Goal: Connect with others: Connect with other users

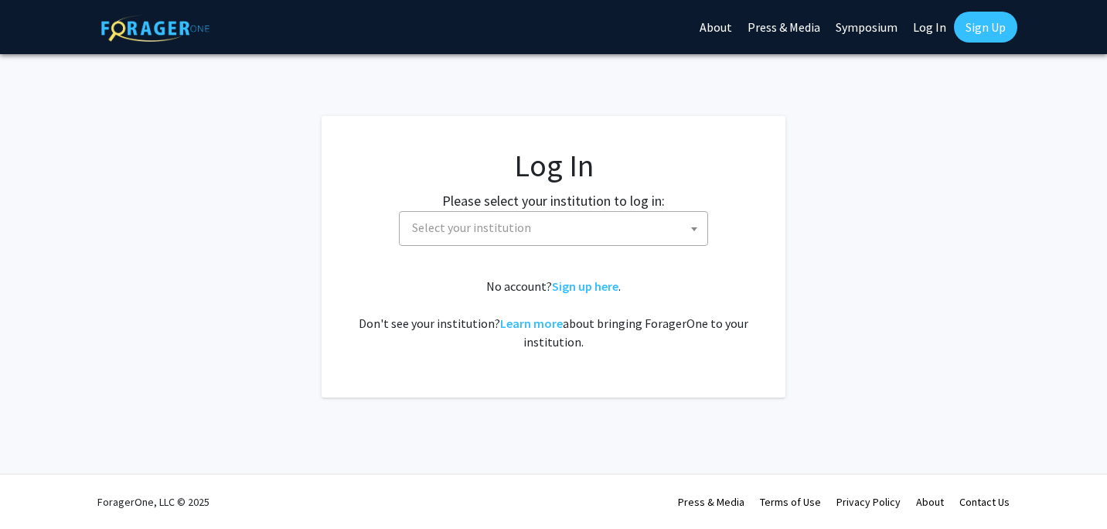
click at [537, 234] on span "Select your institution" at bounding box center [557, 228] width 302 height 32
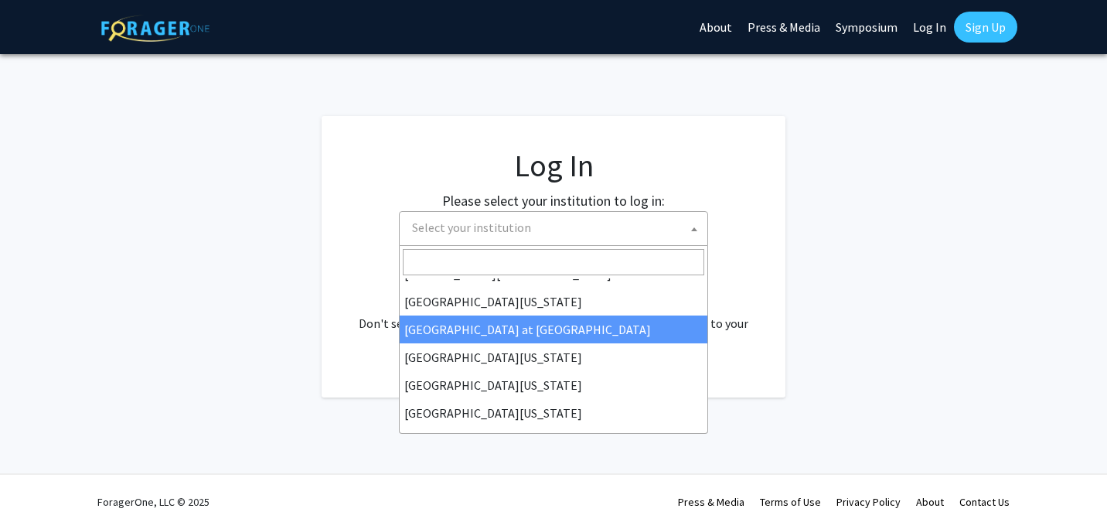
scroll to position [541, 0]
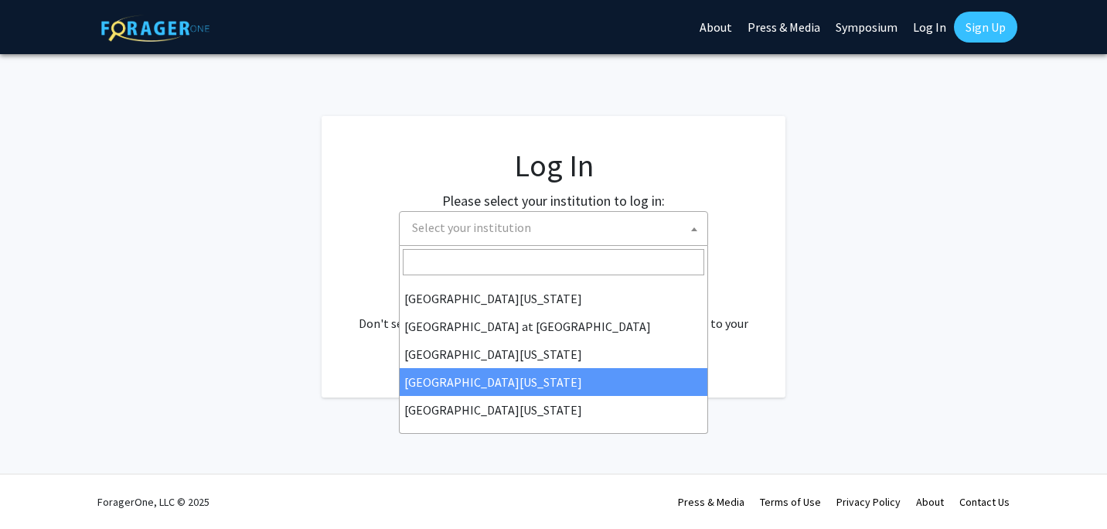
select select "31"
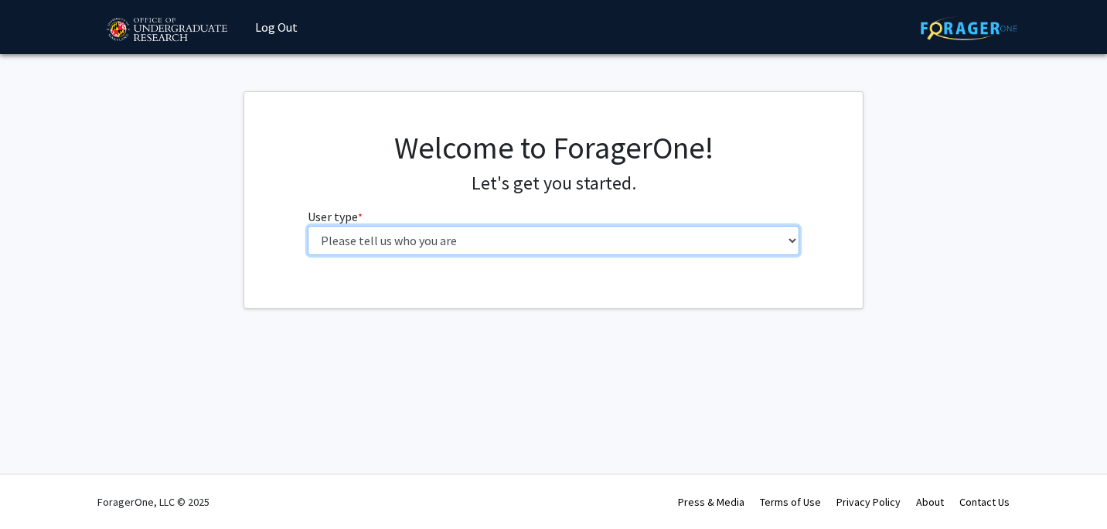
click at [517, 237] on select "Please tell us who you are Undergraduate Student Master's Student Doctoral Cand…" at bounding box center [554, 240] width 493 height 29
select select "1: undergrad"
click at [308, 226] on select "Please tell us who you are Undergraduate Student Master's Student Doctoral Cand…" at bounding box center [554, 240] width 493 height 29
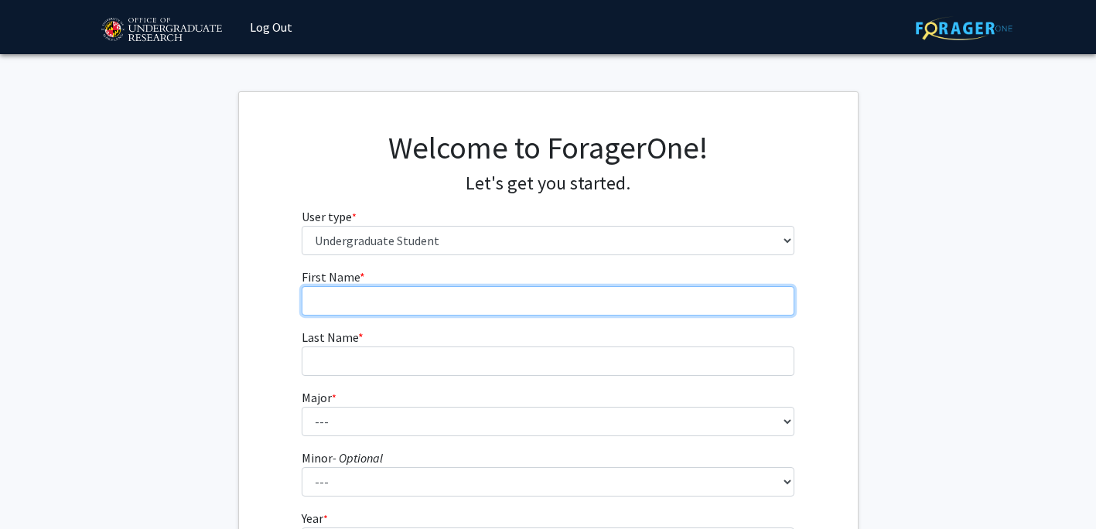
click at [358, 308] on input "First Name * required" at bounding box center [548, 300] width 493 height 29
type input "[PERSON_NAME]"
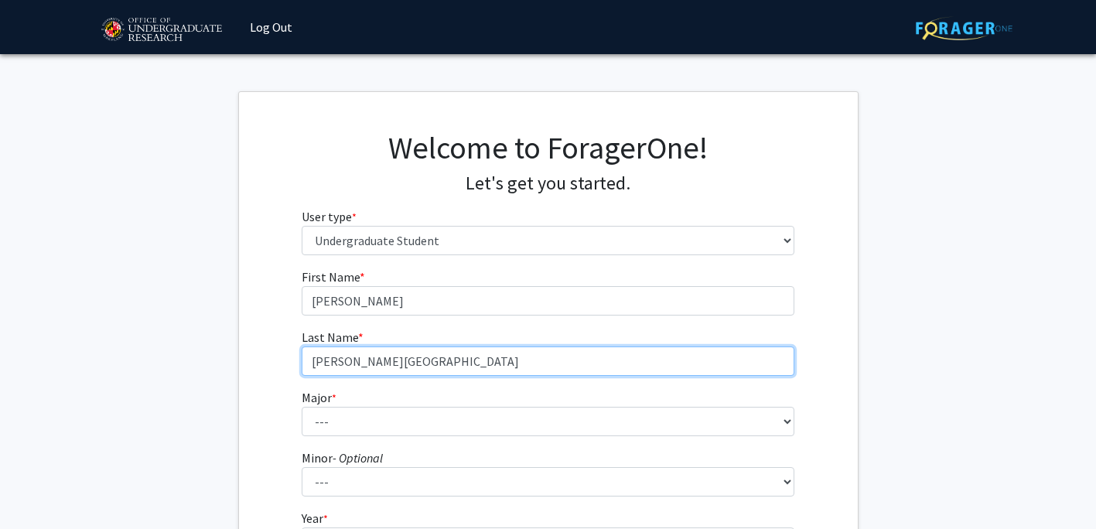
type input "[PERSON_NAME][GEOGRAPHIC_DATA]"
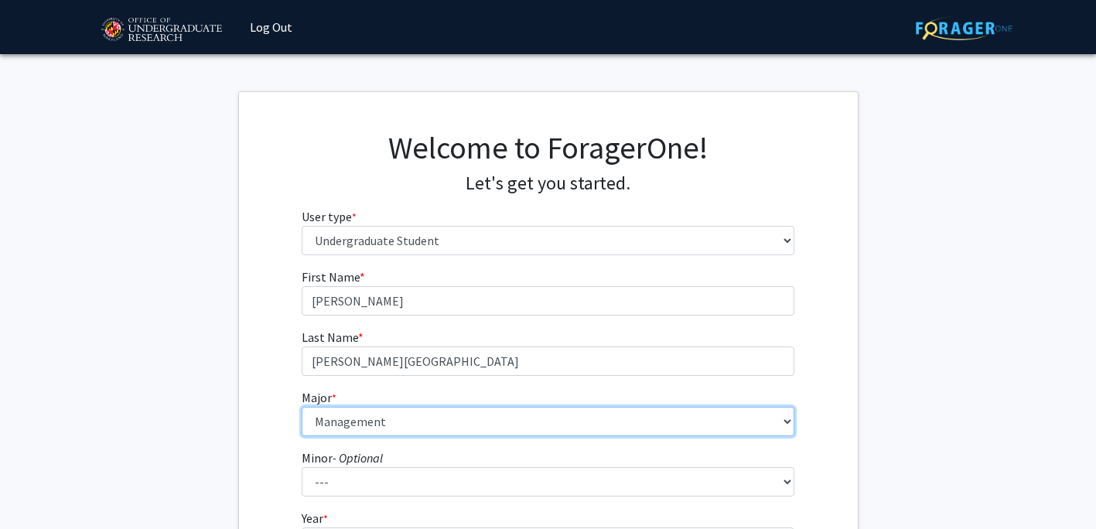
select select "70: 2371"
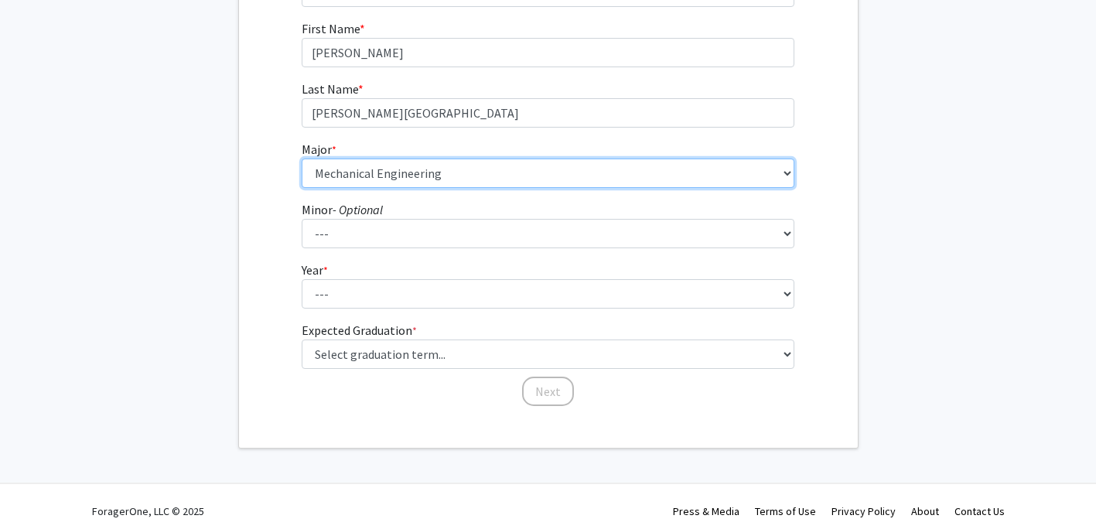
scroll to position [258, 0]
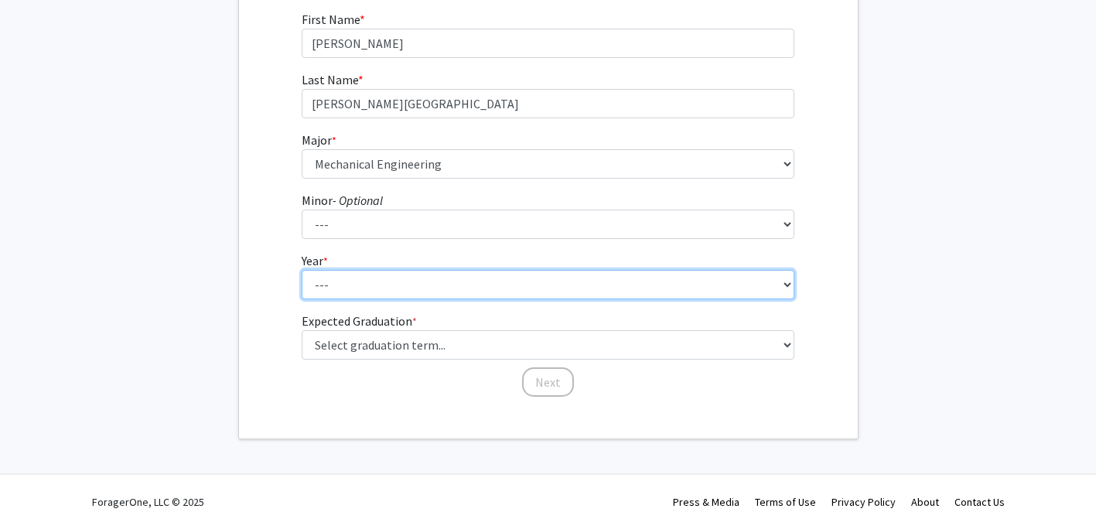
click at [314, 285] on select "--- First-year Sophomore Junior Senior Postbaccalaureate Certificate" at bounding box center [548, 284] width 493 height 29
select select "4: senior"
click at [302, 270] on select "--- First-year Sophomore Junior Senior Postbaccalaureate Certificate" at bounding box center [548, 284] width 493 height 29
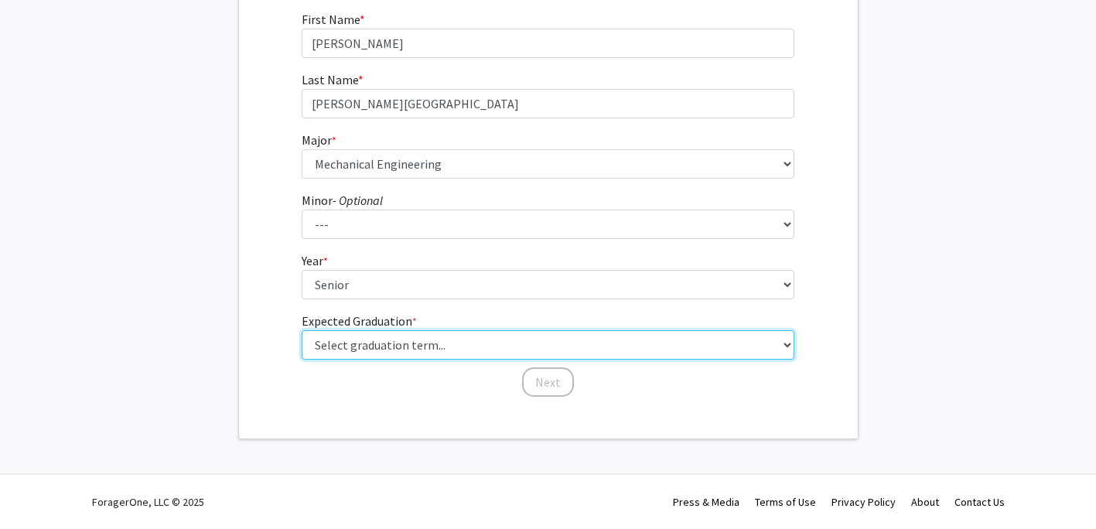
click at [322, 339] on select "Select graduation term... Spring 2025 Summer 2025 Fall 2025 Winter 2025 Spring …" at bounding box center [548, 344] width 493 height 29
select select "5: spring_2026"
click at [302, 330] on select "Select graduation term... Spring 2025 Summer 2025 Fall 2025 Winter 2025 Spring …" at bounding box center [548, 344] width 493 height 29
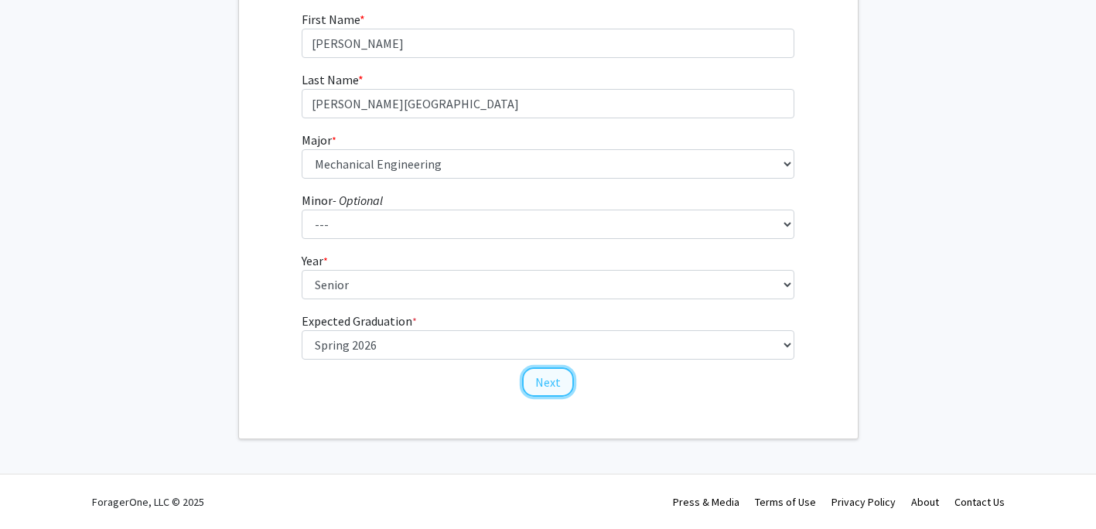
click at [546, 374] on button "Next" at bounding box center [548, 381] width 52 height 29
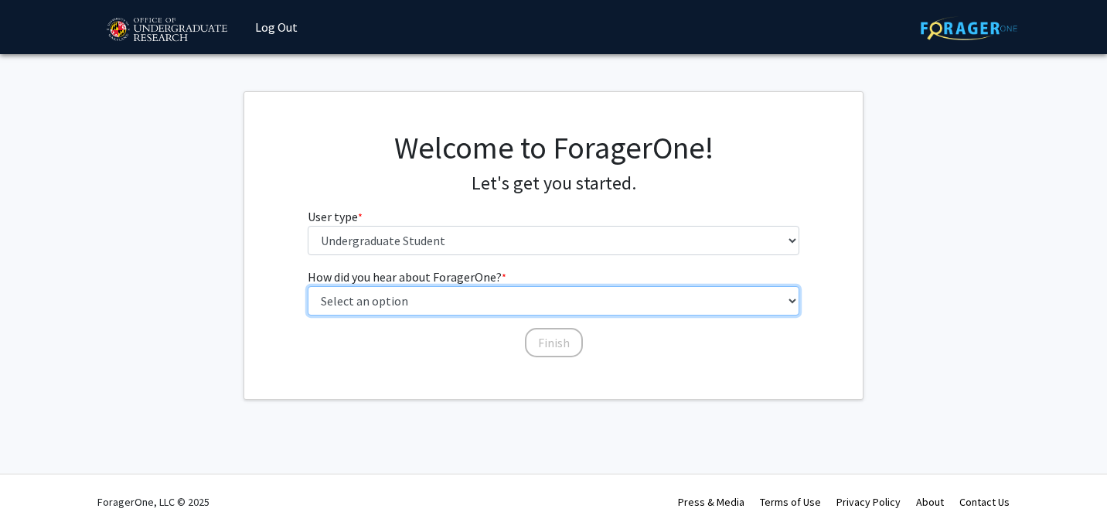
click at [375, 304] on select "Select an option Peer/student recommendation Faculty/staff recommendation Unive…" at bounding box center [554, 300] width 493 height 29
select select "3: university_website"
click at [308, 286] on select "Select an option Peer/student recommendation Faculty/staff recommendation Unive…" at bounding box center [554, 300] width 493 height 29
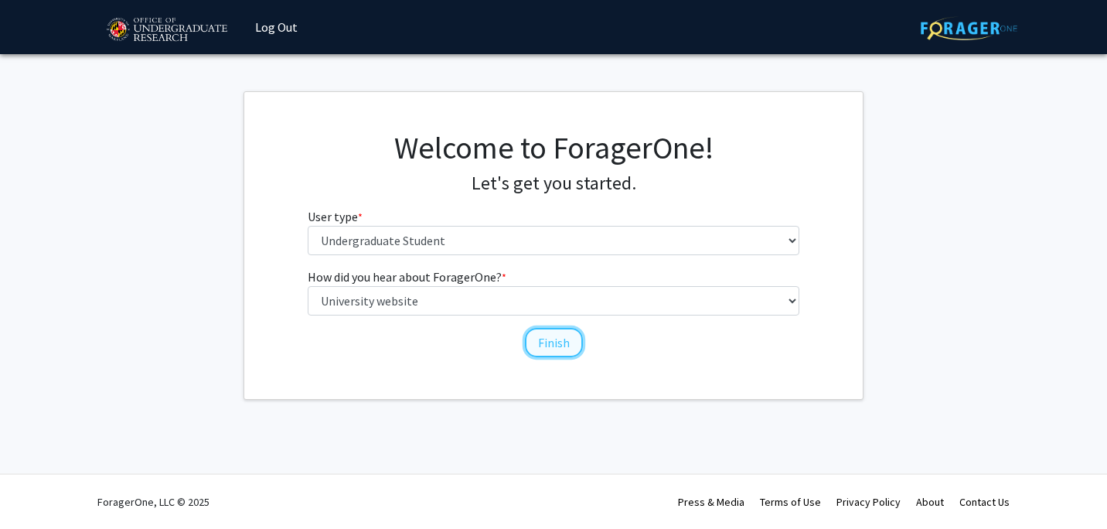
click at [534, 336] on button "Finish" at bounding box center [554, 342] width 58 height 29
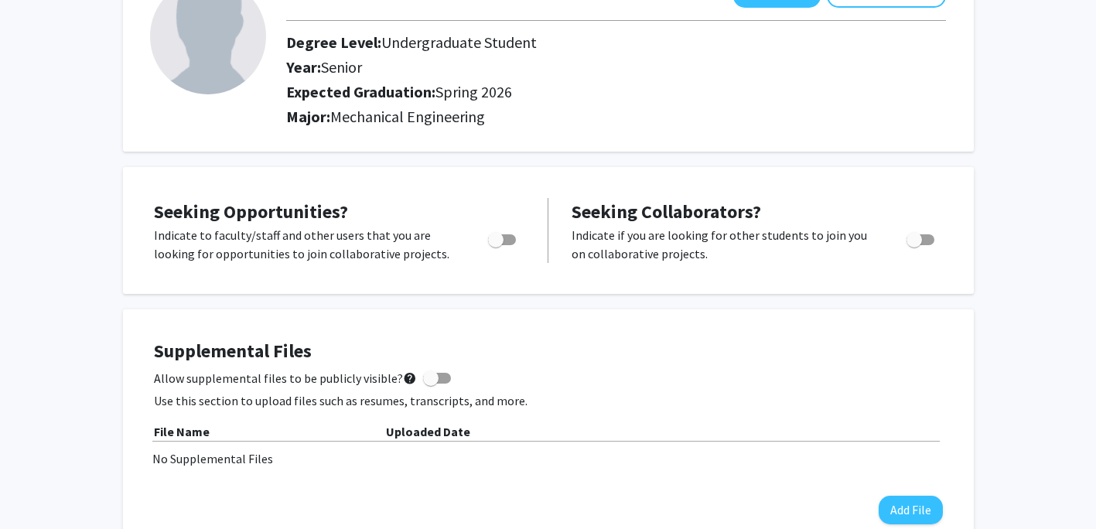
scroll to position [232, 0]
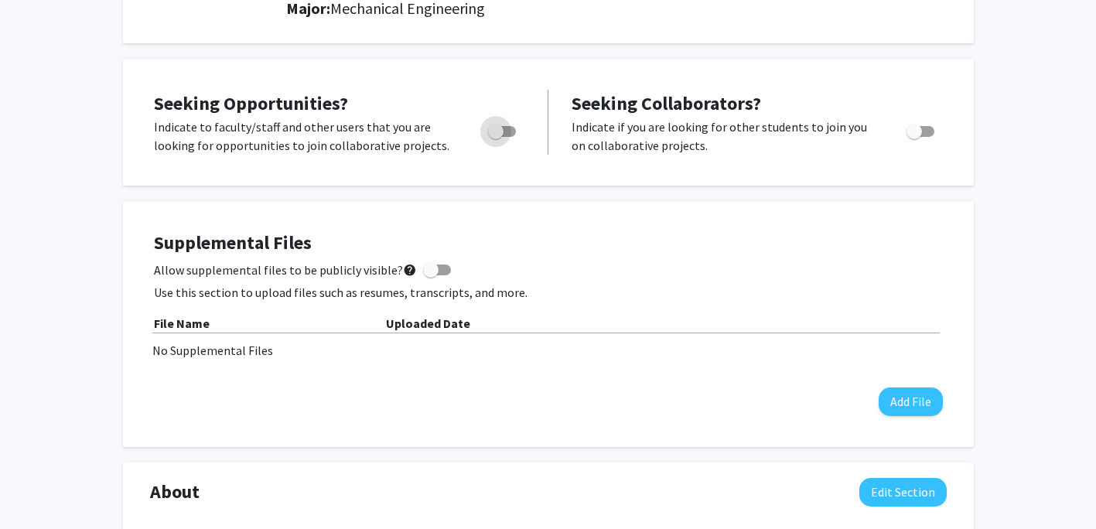
click at [498, 134] on span "Toggle" at bounding box center [495, 131] width 15 height 15
click at [496, 137] on input "Are you actively seeking opportunities?" at bounding box center [495, 137] width 1 height 1
checkbox input "true"
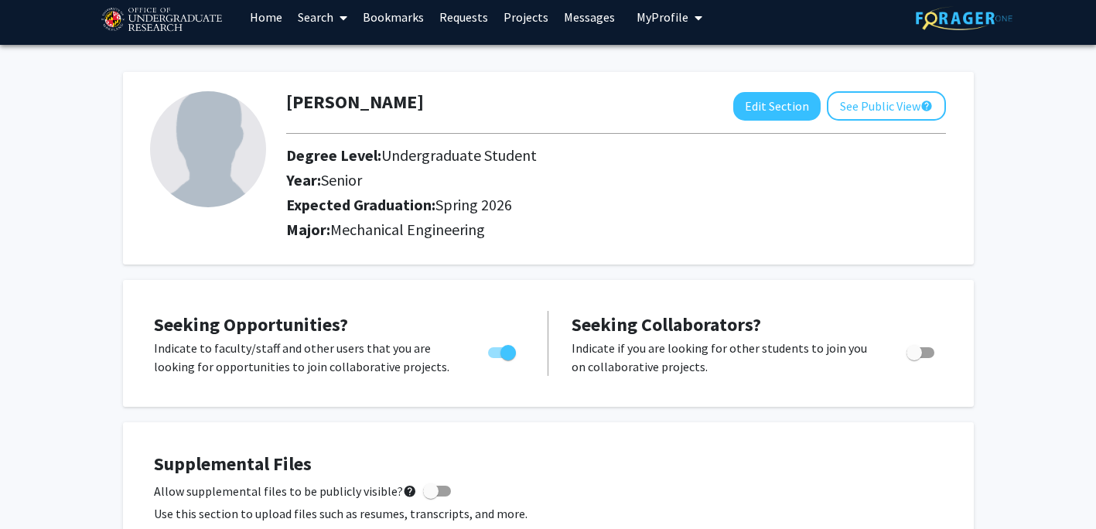
scroll to position [0, 0]
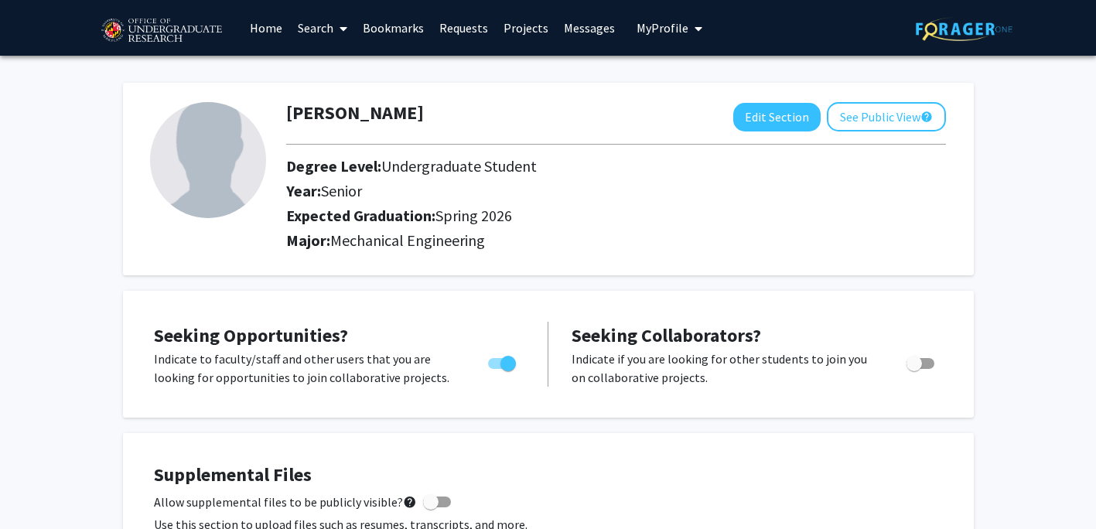
click at [223, 174] on img at bounding box center [208, 160] width 116 height 116
click at [531, 37] on link "Projects" at bounding box center [526, 28] width 60 height 54
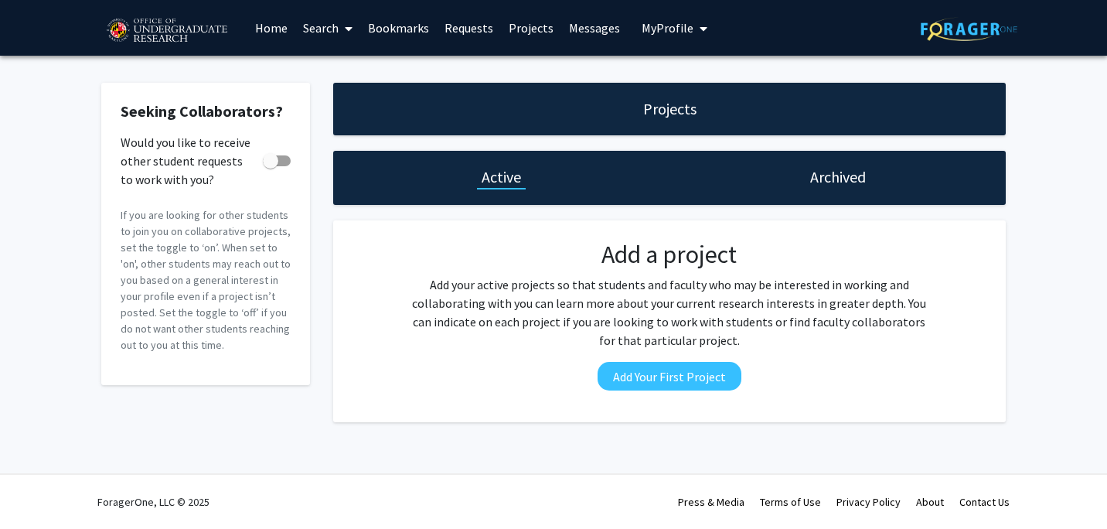
click at [446, 32] on link "Requests" at bounding box center [469, 28] width 64 height 54
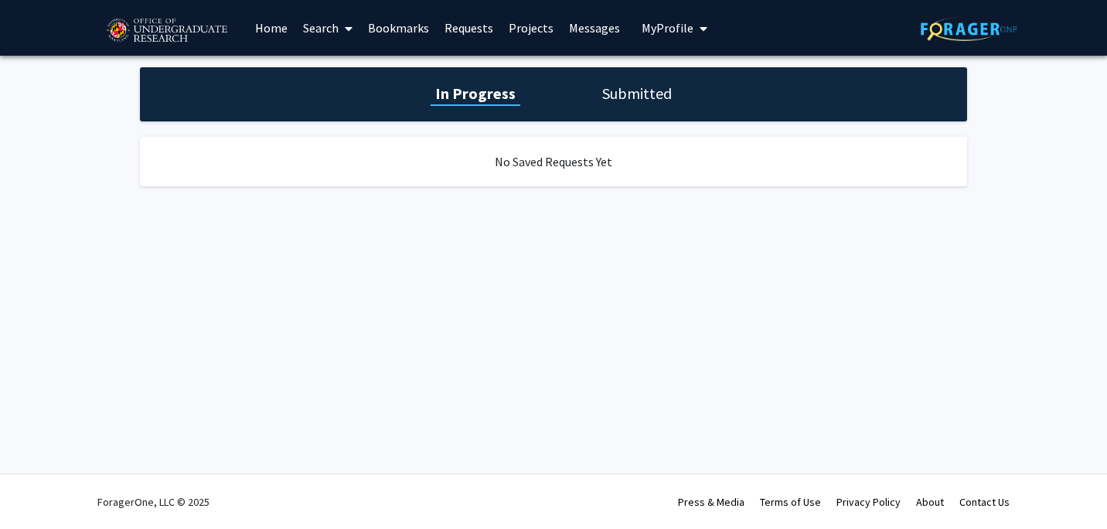
click at [308, 23] on link "Search" at bounding box center [327, 28] width 65 height 54
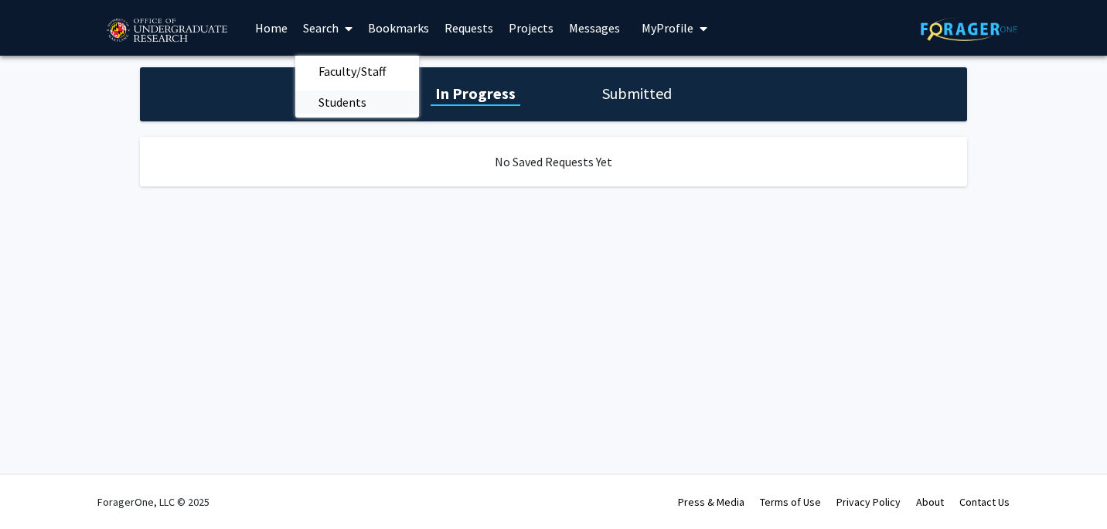
click at [361, 97] on span "Students" at bounding box center [342, 102] width 94 height 31
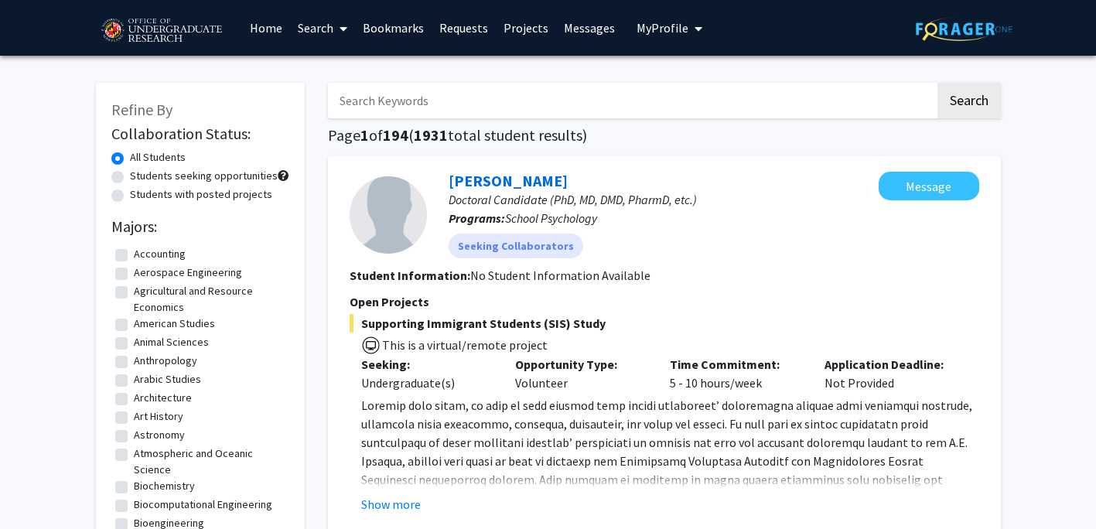
click at [335, 36] on span at bounding box center [340, 29] width 14 height 54
click at [356, 73] on span "Faculty/Staff" at bounding box center [347, 71] width 114 height 31
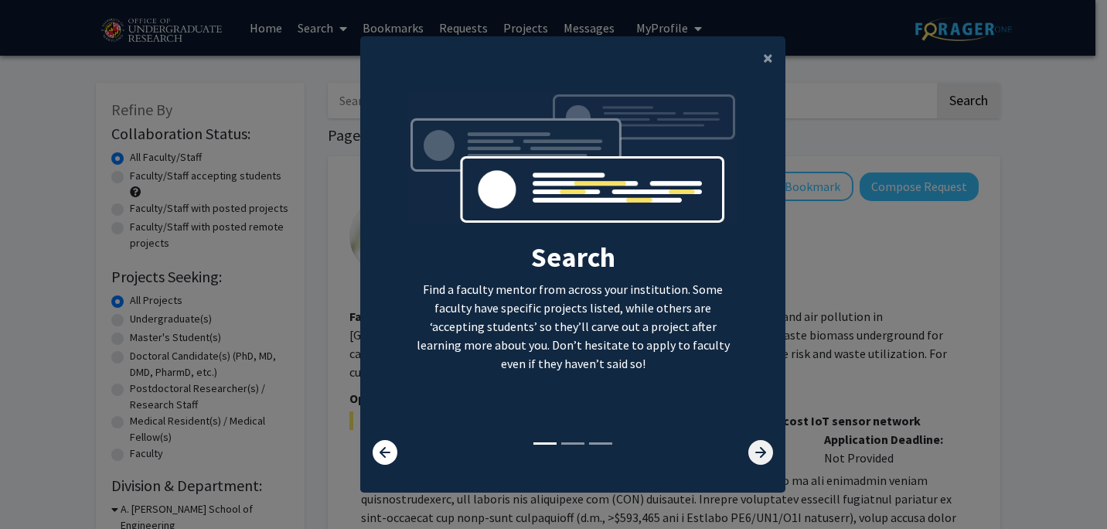
click at [758, 452] on icon at bounding box center [761, 452] width 25 height 25
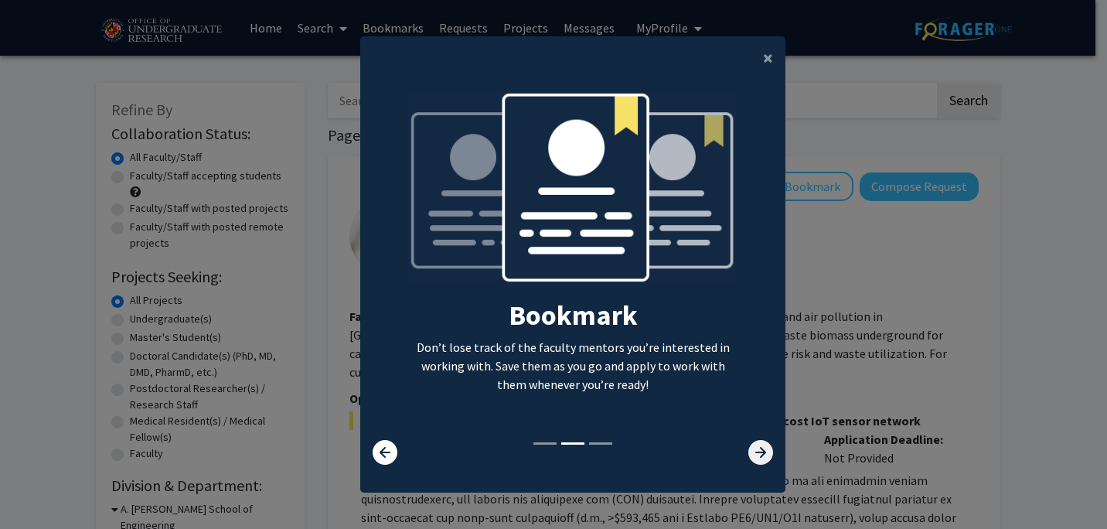
click at [758, 452] on icon at bounding box center [761, 452] width 25 height 25
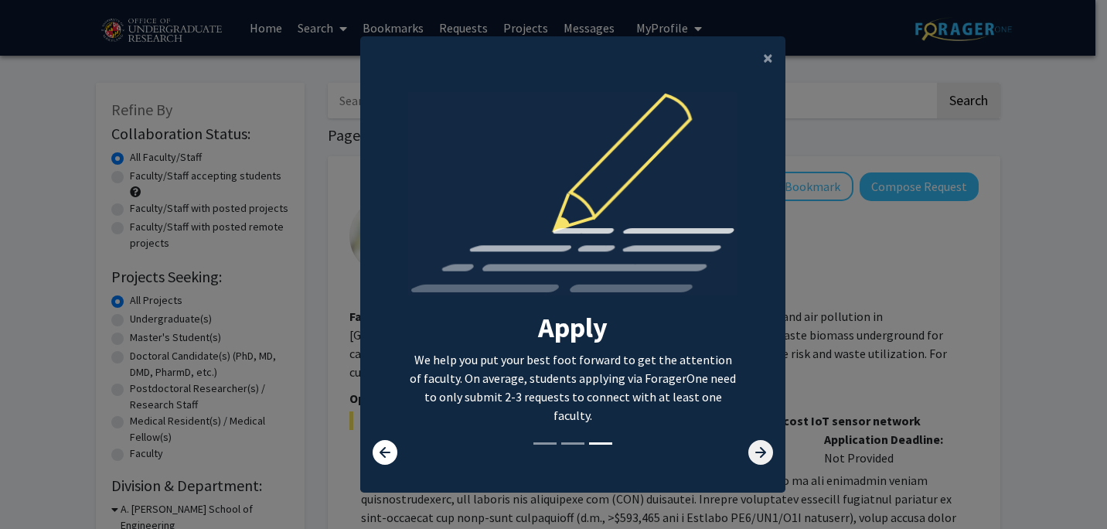
click at [758, 452] on icon at bounding box center [761, 452] width 25 height 25
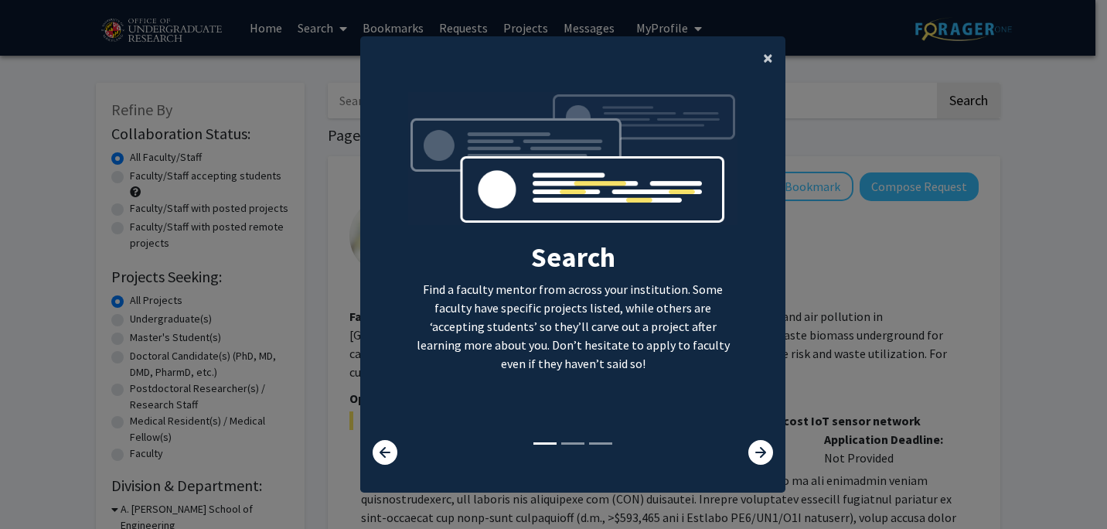
click at [763, 59] on span "×" at bounding box center [768, 58] width 10 height 24
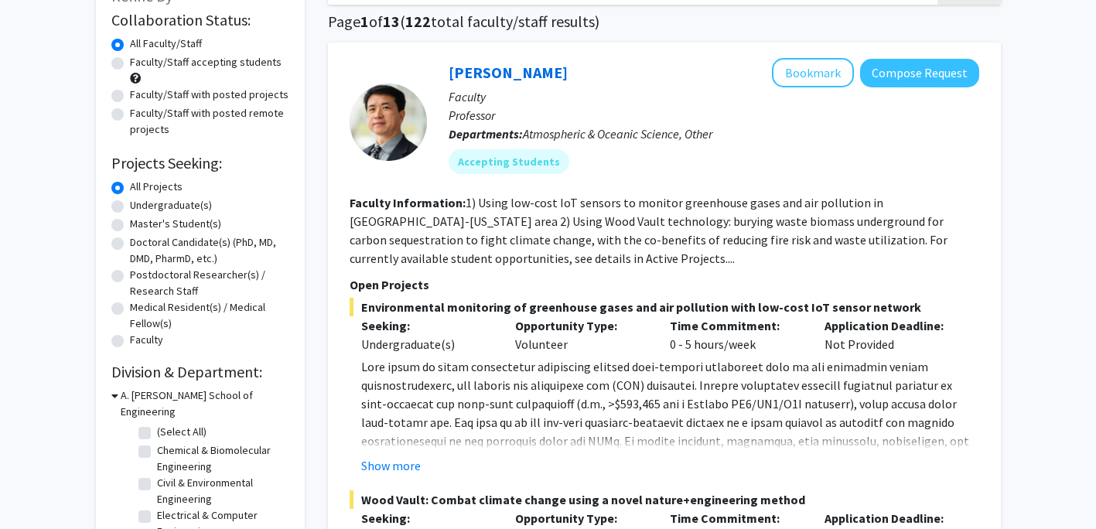
scroll to position [77, 0]
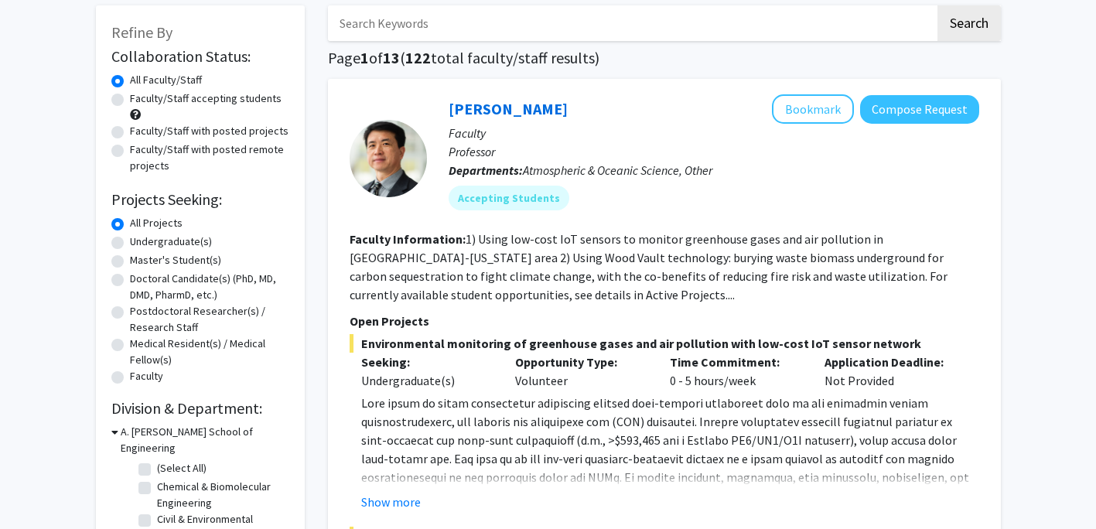
click at [130, 243] on label "Undergraduate(s)" at bounding box center [171, 242] width 82 height 16
click at [130, 243] on input "Undergraduate(s)" at bounding box center [135, 239] width 10 height 10
radio input "true"
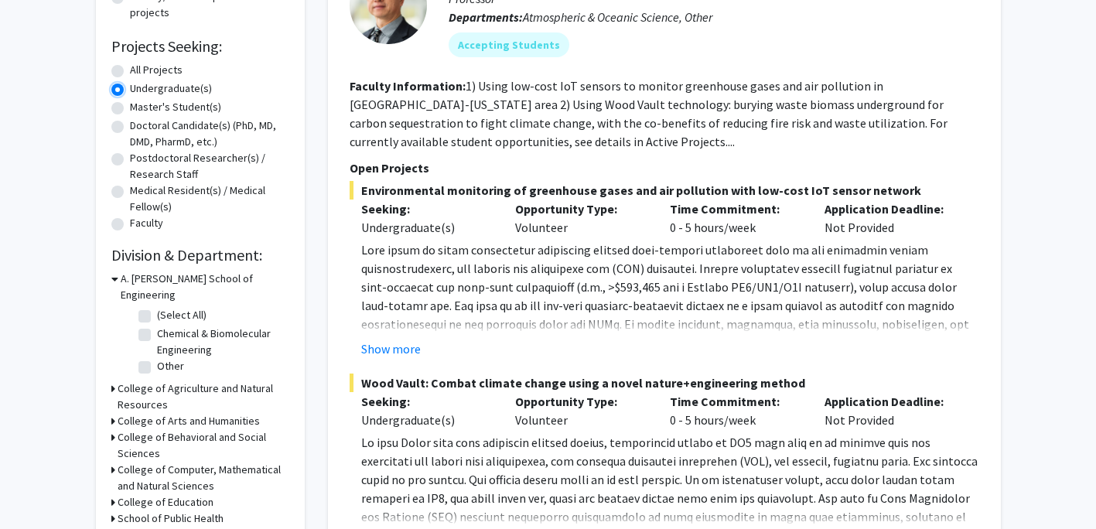
scroll to position [232, 0]
click at [157, 305] on label "(Select All)" at bounding box center [181, 313] width 49 height 16
click at [157, 305] on input "(Select All)" at bounding box center [162, 310] width 10 height 10
checkbox input "true"
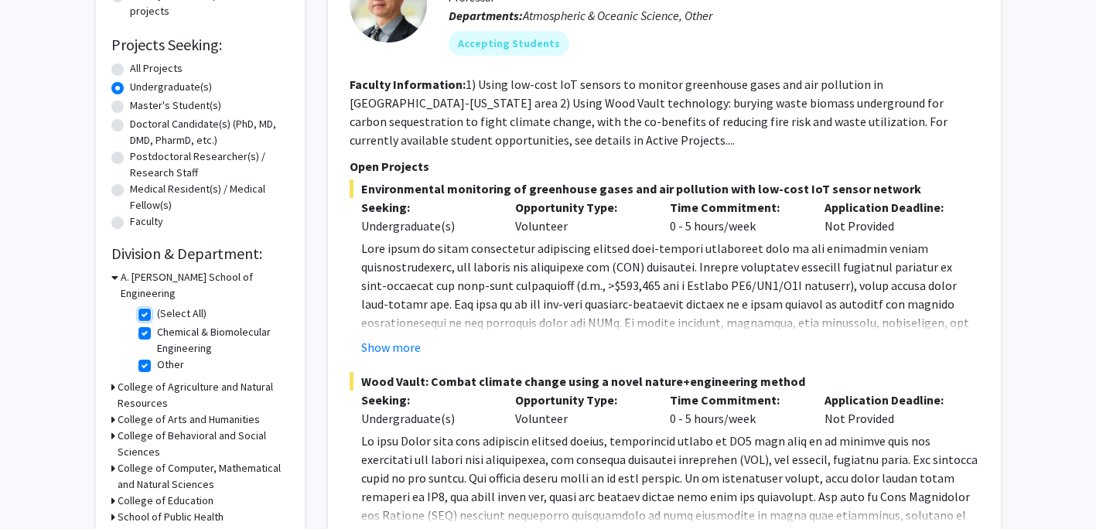
checkbox input "true"
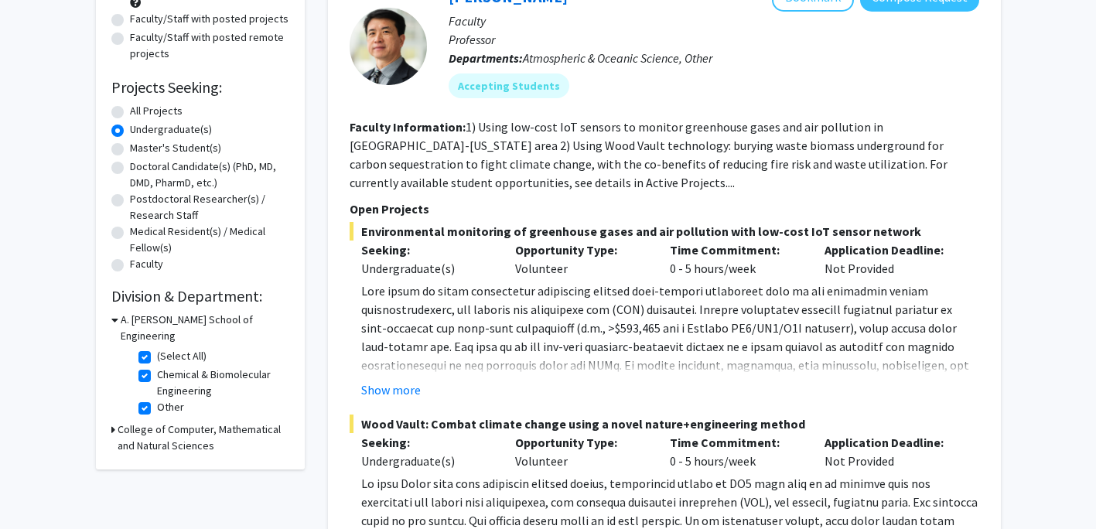
scroll to position [232, 0]
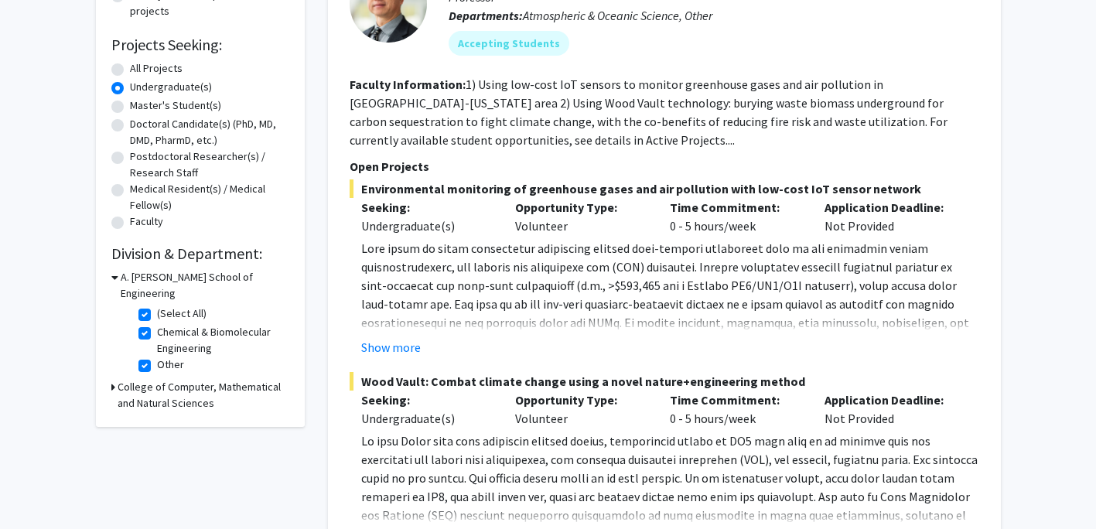
click at [107, 370] on div "Refine By Collaboration Status: Collaboration Status All Faculty/Staff Collabor…" at bounding box center [200, 139] width 209 height 576
click at [113, 379] on icon at bounding box center [113, 387] width 4 height 16
click at [319, 288] on div "Search Page 1 of 1 ( 2 total faculty/staff results) Ning Zeng Bookmark Compose …" at bounding box center [664, 467] width 696 height 1264
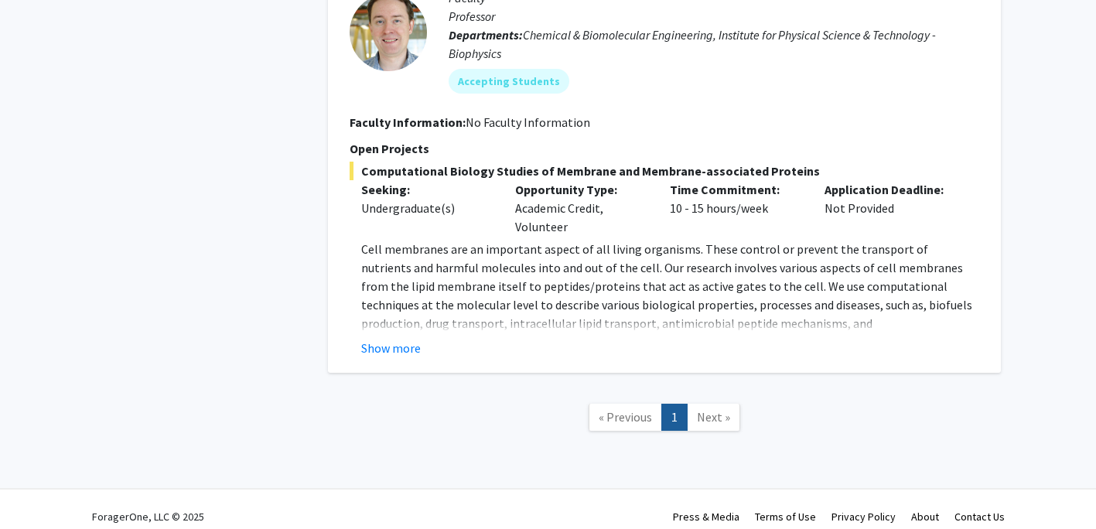
scroll to position [883, 0]
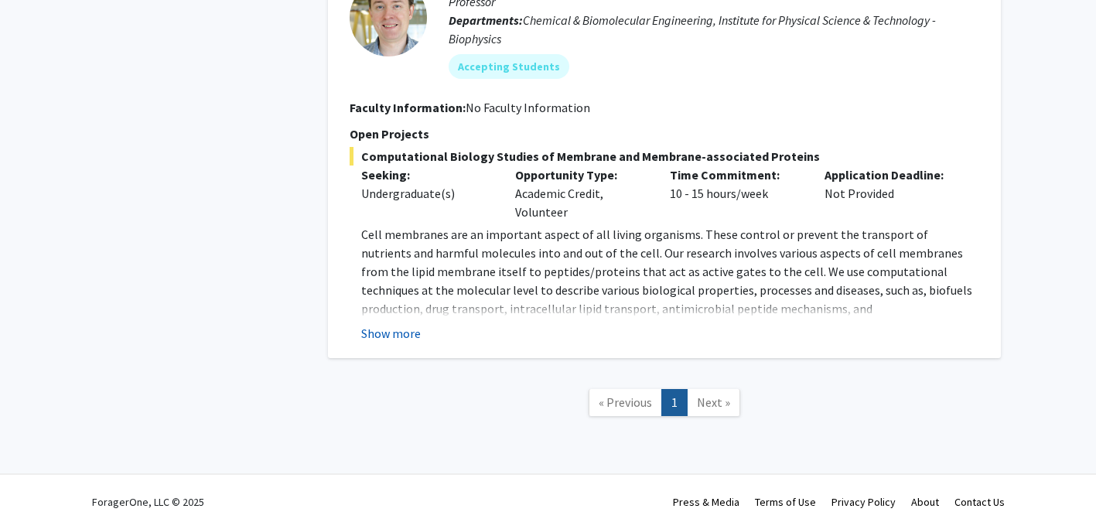
click at [403, 329] on button "Show more" at bounding box center [391, 333] width 60 height 19
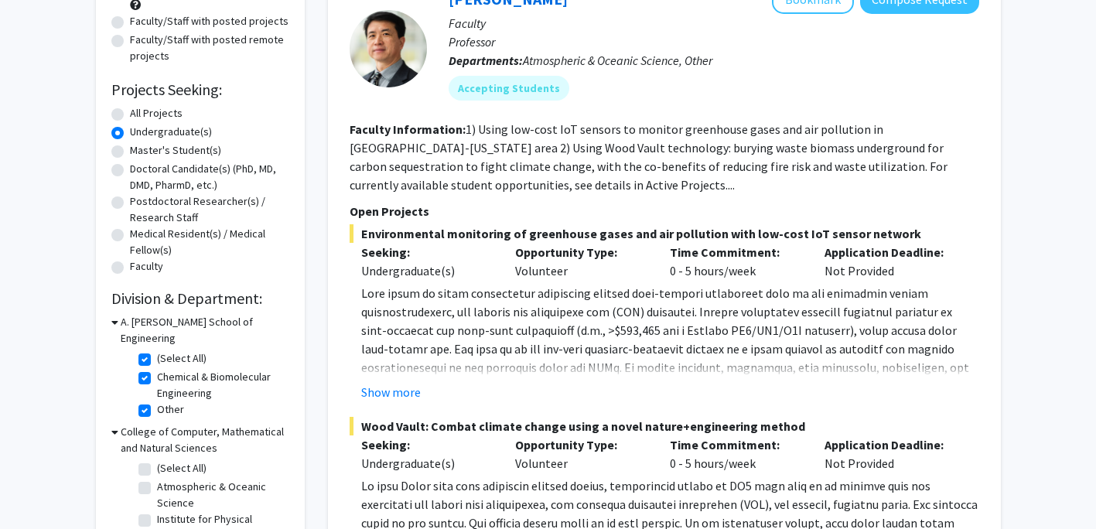
scroll to position [419, 0]
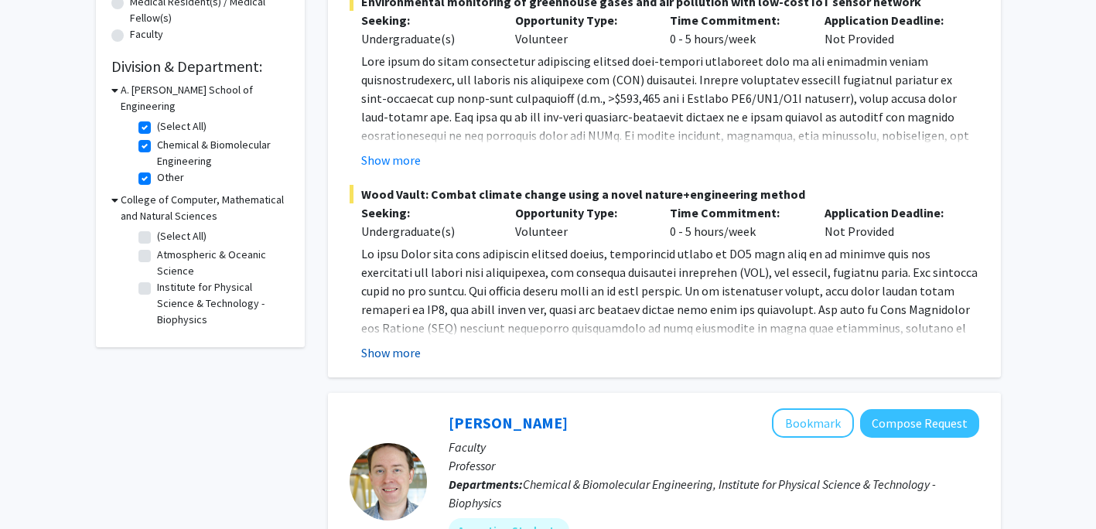
click at [413, 353] on button "Show more" at bounding box center [391, 352] width 60 height 19
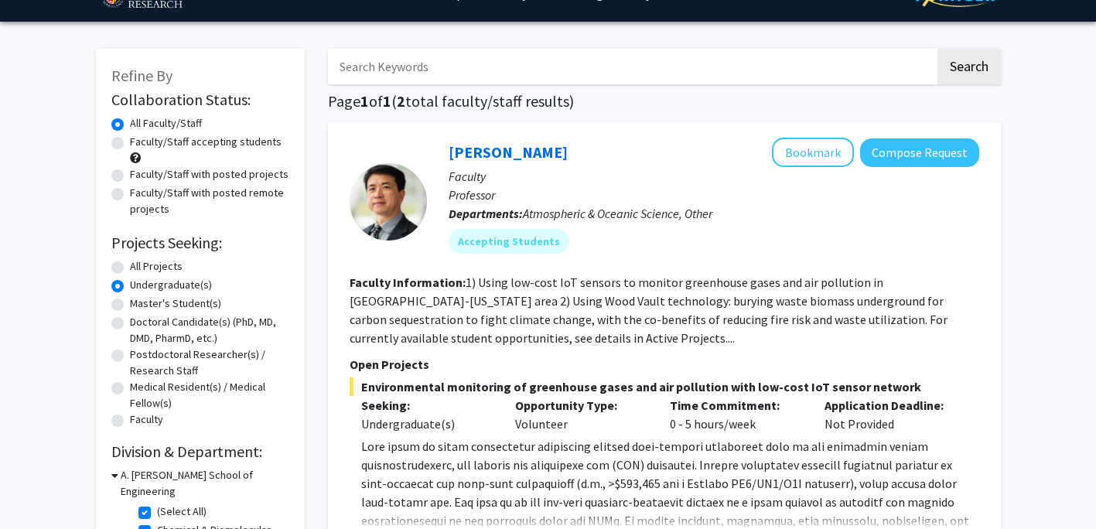
scroll to position [32, 0]
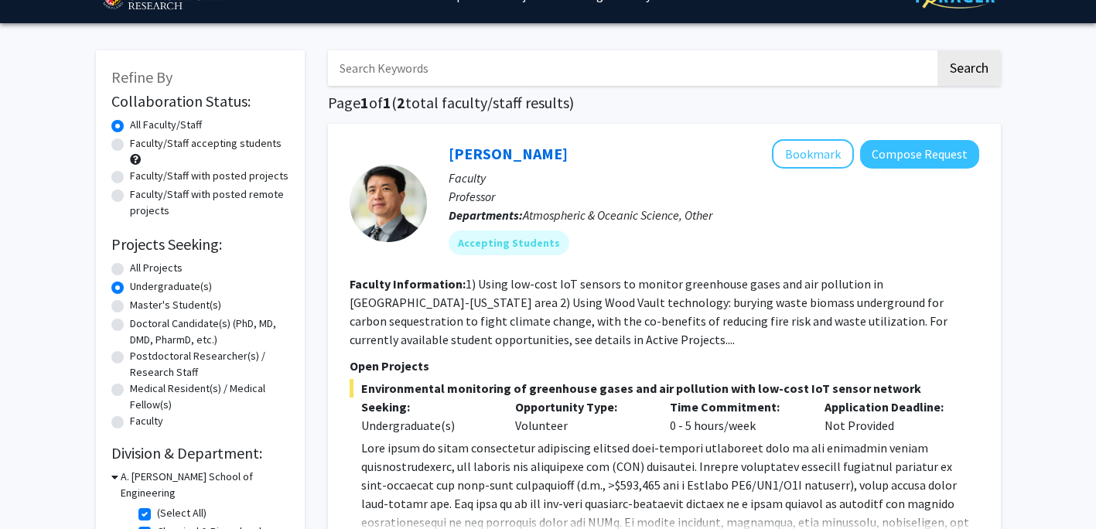
click at [130, 148] on label "Faculty/Staff accepting students" at bounding box center [206, 143] width 152 height 16
click at [130, 145] on input "Faculty/Staff accepting students" at bounding box center [135, 140] width 10 height 10
radio input "true"
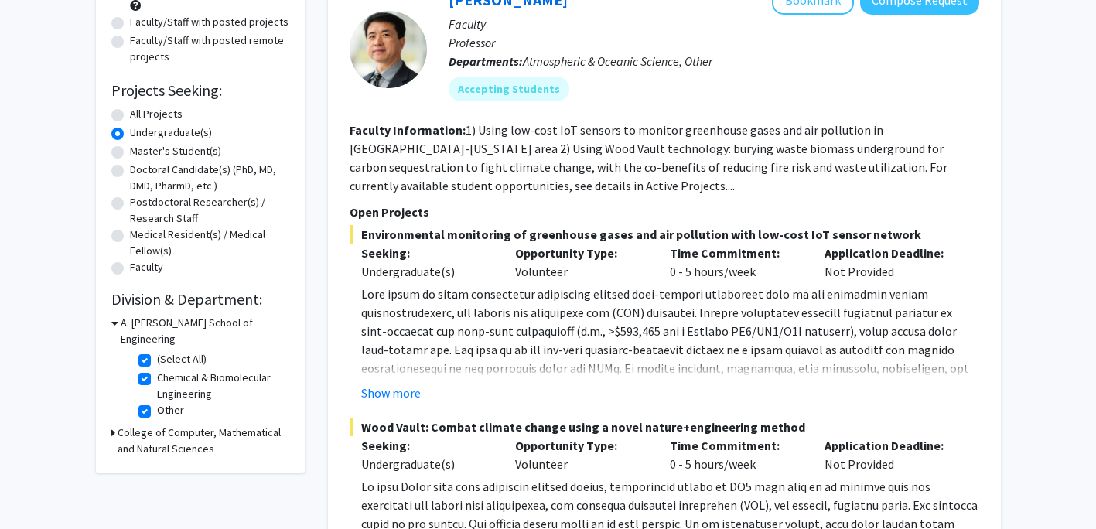
scroll to position [264, 0]
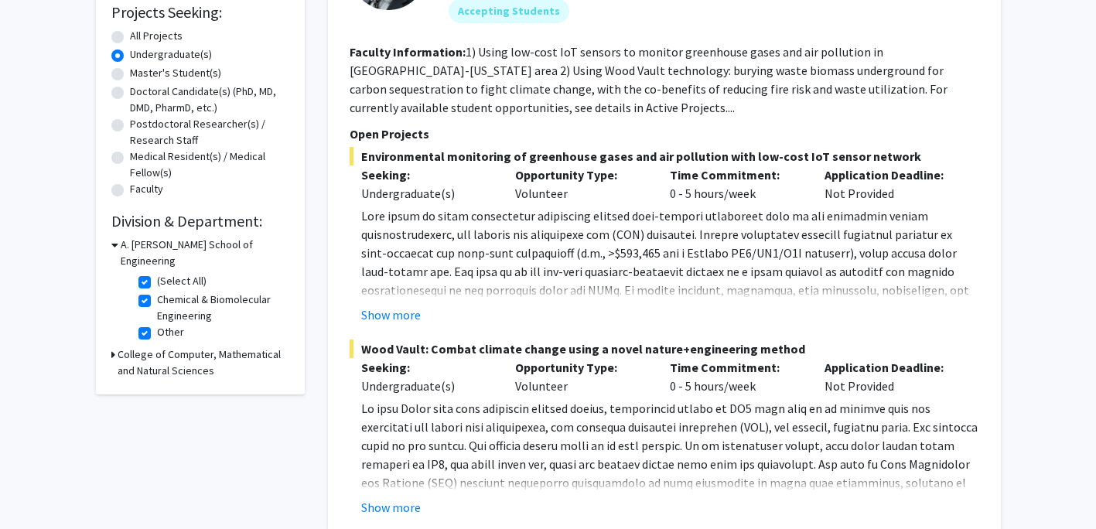
click at [150, 273] on fg-checkbox "(Select All) (Select All)" at bounding box center [211, 282] width 147 height 19
click at [157, 273] on label "(Select All)" at bounding box center [181, 281] width 49 height 16
click at [157, 273] on input "(Select All)" at bounding box center [162, 278] width 10 height 10
checkbox input "false"
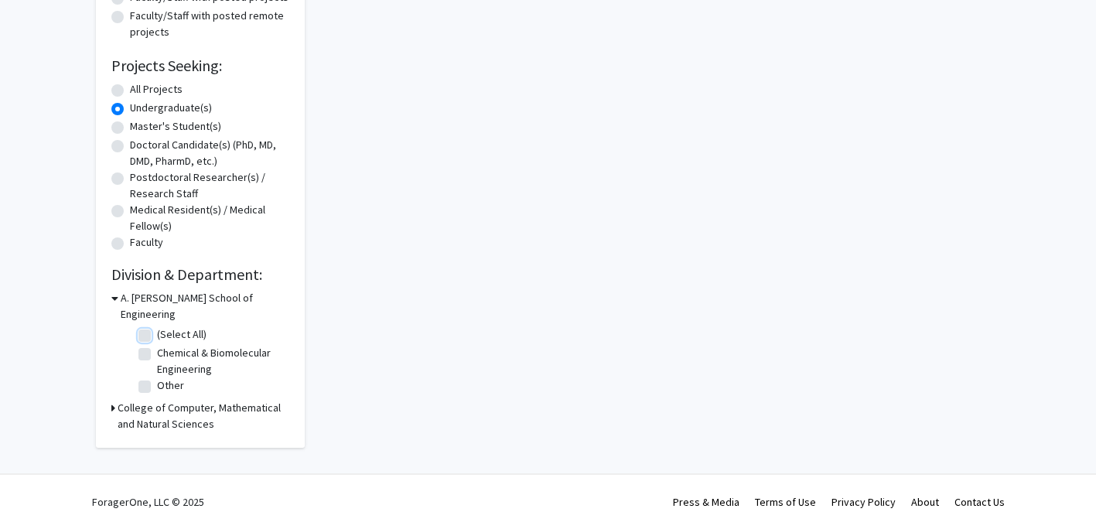
checkbox input "false"
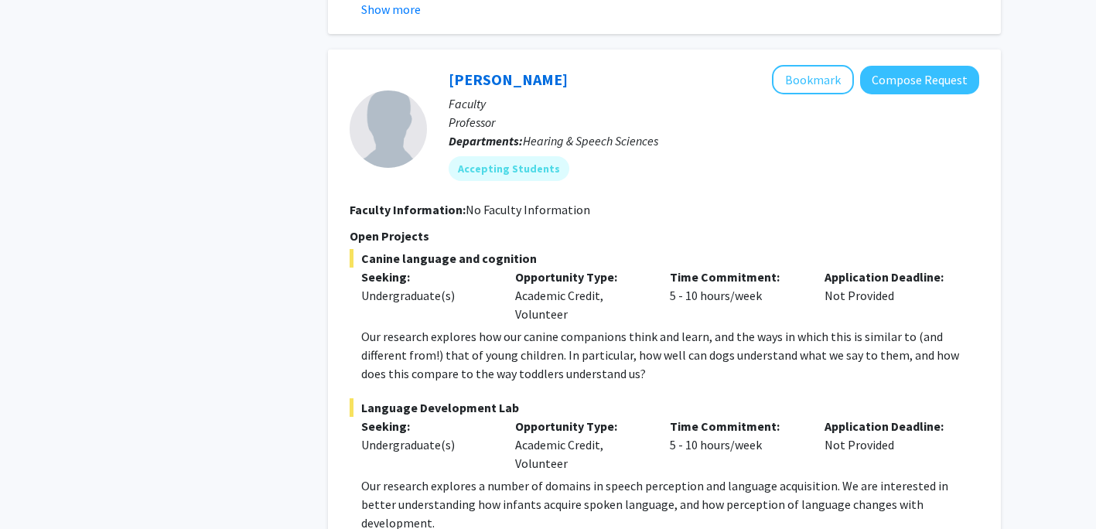
scroll to position [7655, 0]
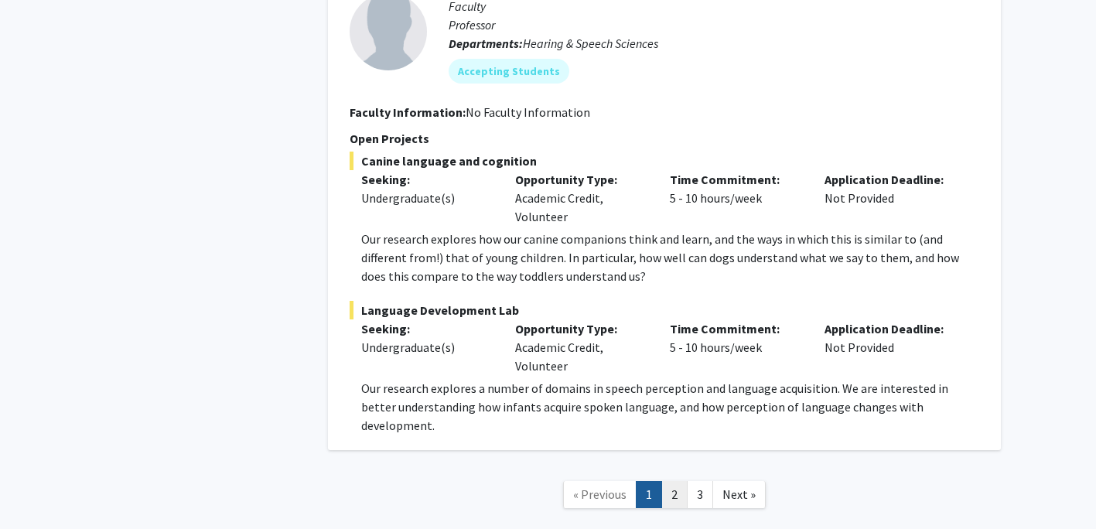
click at [667, 481] on link "2" at bounding box center [674, 494] width 26 height 27
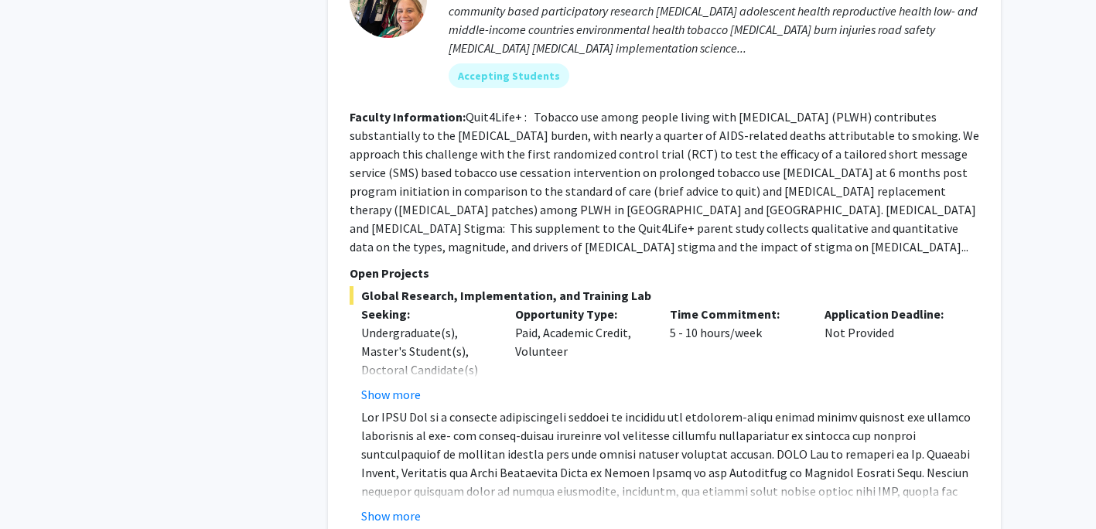
scroll to position [2011, 0]
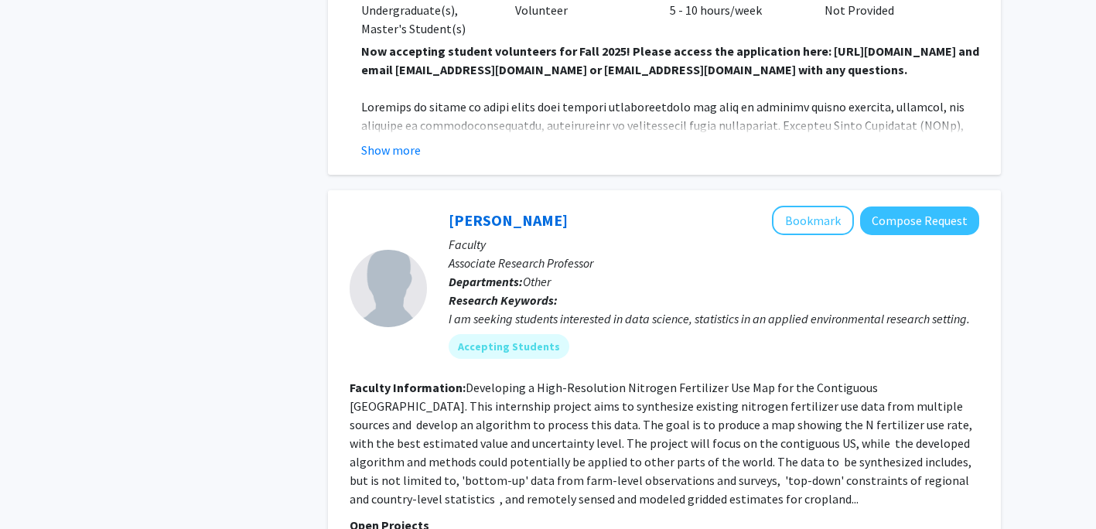
scroll to position [3738, 0]
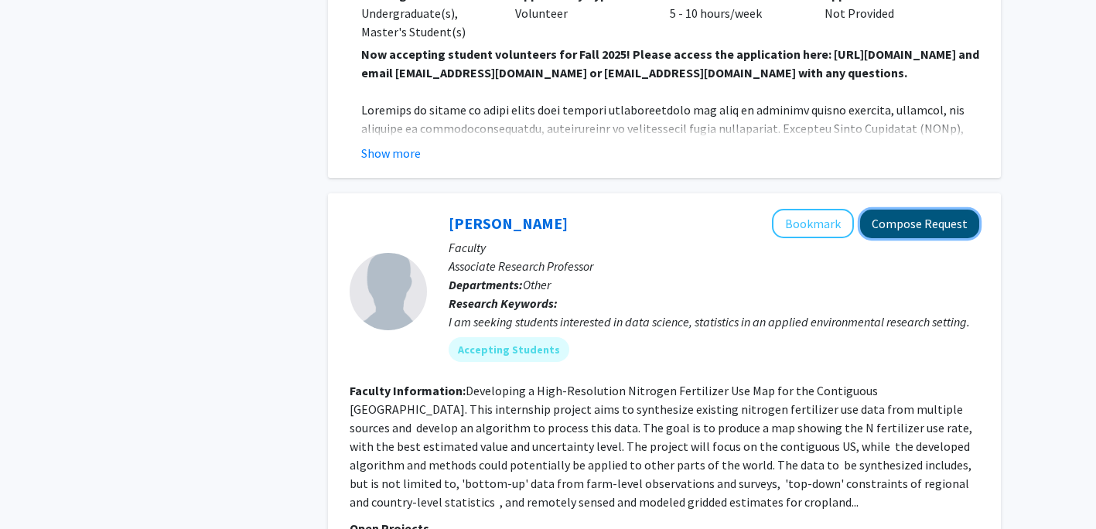
click at [889, 210] on button "Compose Request" at bounding box center [919, 224] width 119 height 29
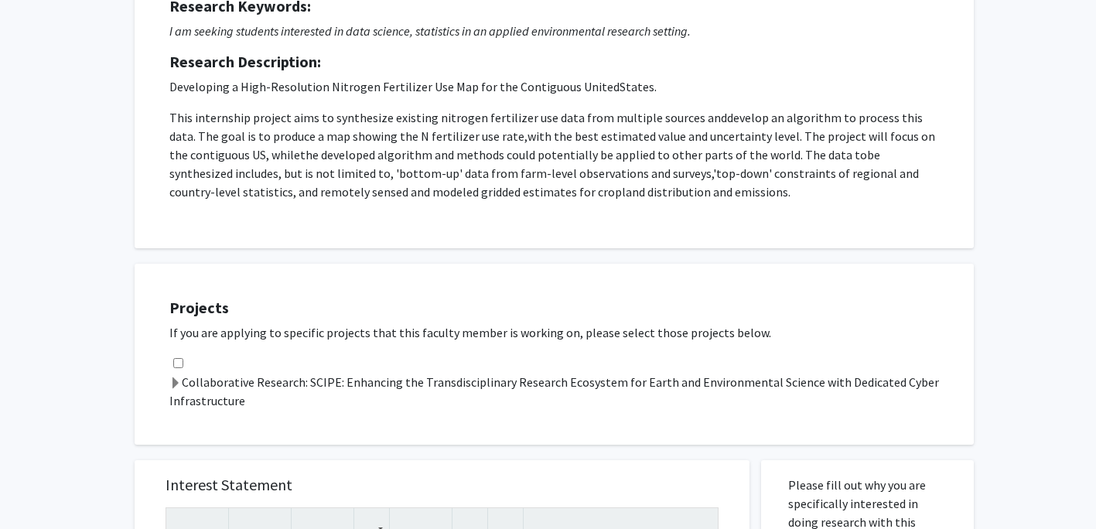
scroll to position [222, 0]
click at [177, 363] on input "checkbox" at bounding box center [178, 363] width 10 height 10
checkbox input "true"
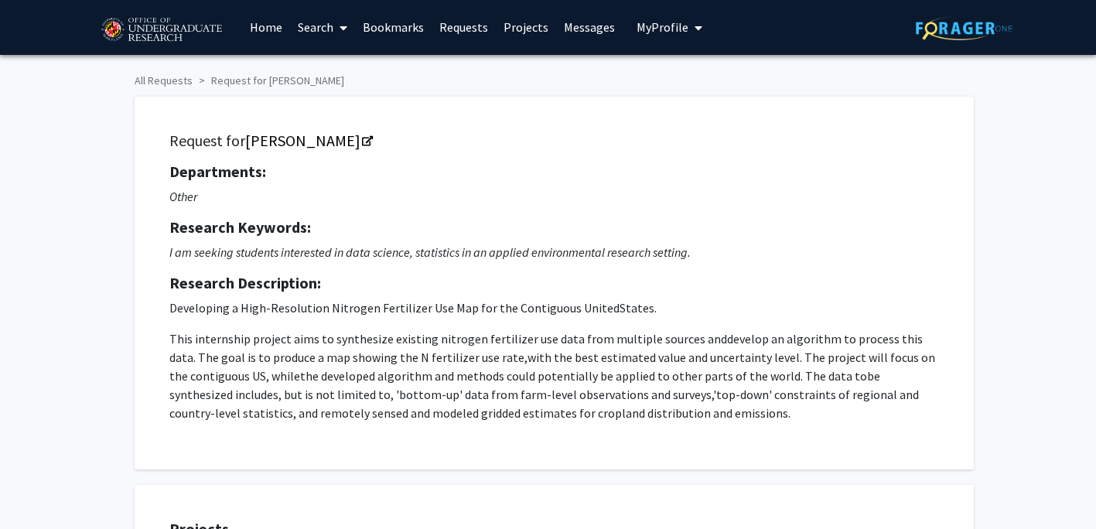
scroll to position [0, 0]
